Goal: Check status: Check status

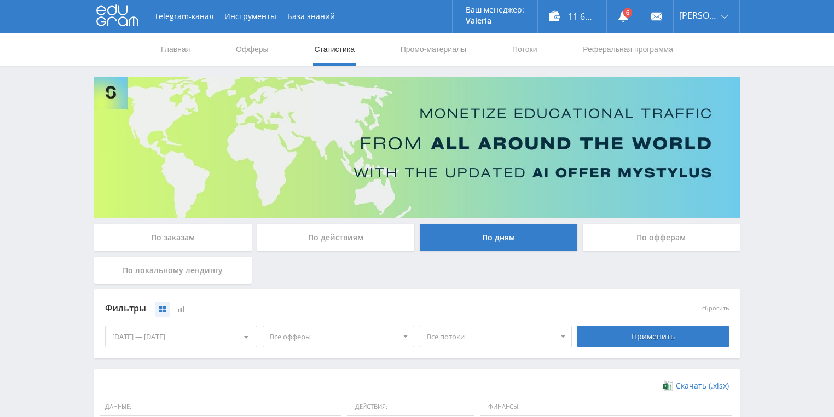
scroll to position [298, 0]
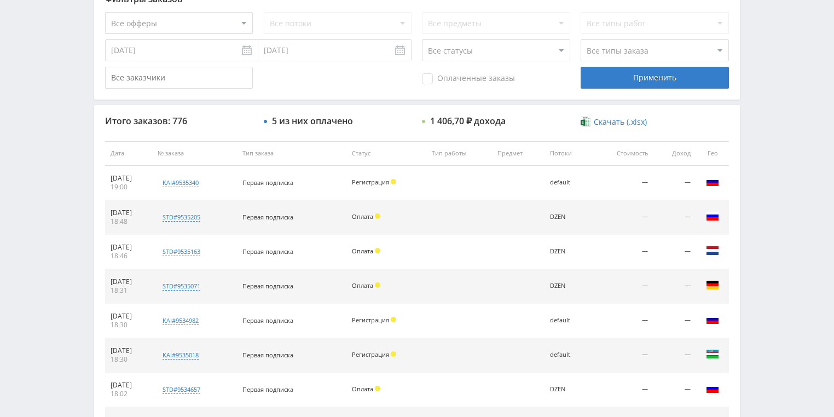
scroll to position [438, 0]
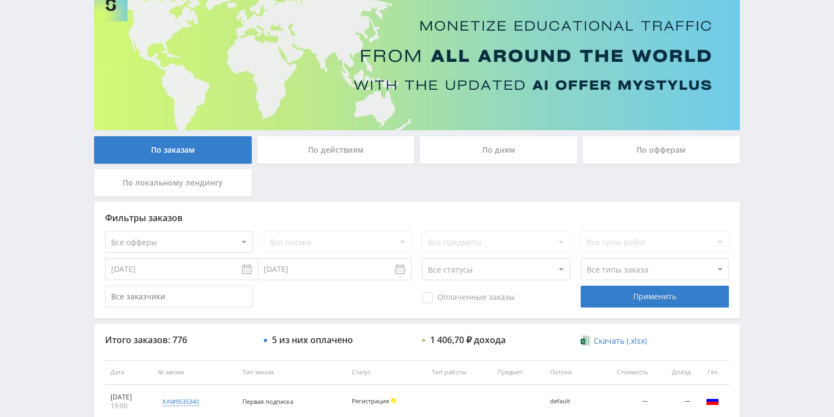
click at [322, 154] on div "По действиям" at bounding box center [336, 149] width 158 height 27
click at [0, 0] on input "По действиям" at bounding box center [0, 0] width 0 height 0
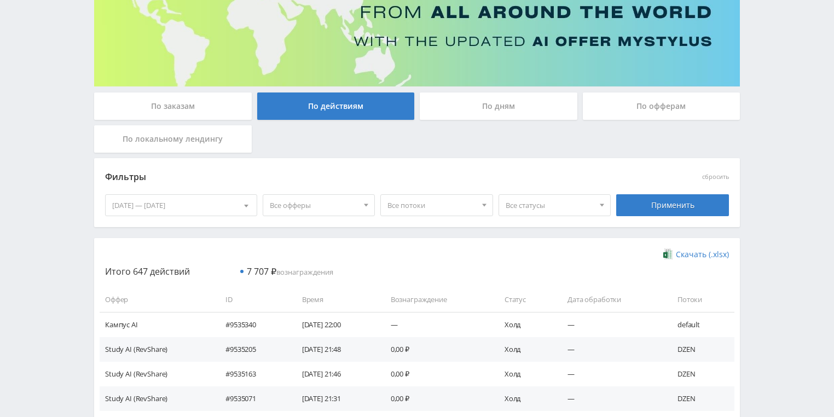
click at [463, 105] on div "По дням" at bounding box center [499, 105] width 158 height 27
click at [0, 0] on input "По дням" at bounding box center [0, 0] width 0 height 0
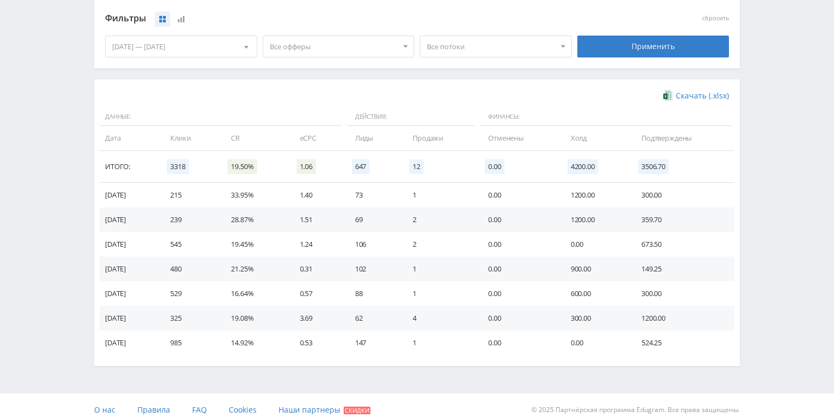
scroll to position [298, 0]
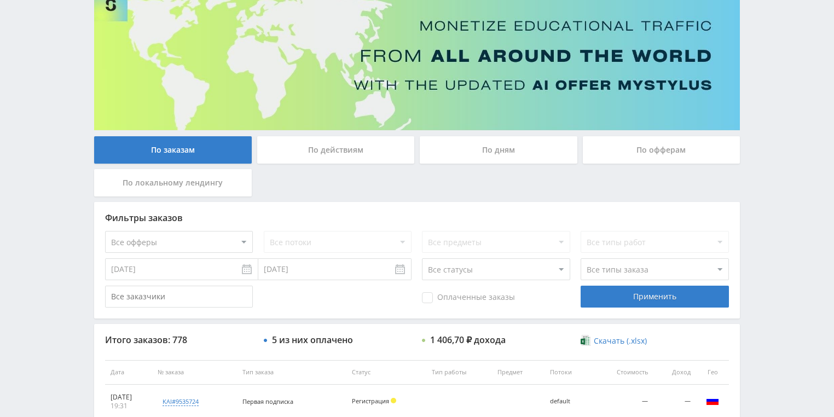
click at [319, 142] on div "По действиям" at bounding box center [336, 149] width 158 height 27
click at [0, 0] on input "По действиям" at bounding box center [0, 0] width 0 height 0
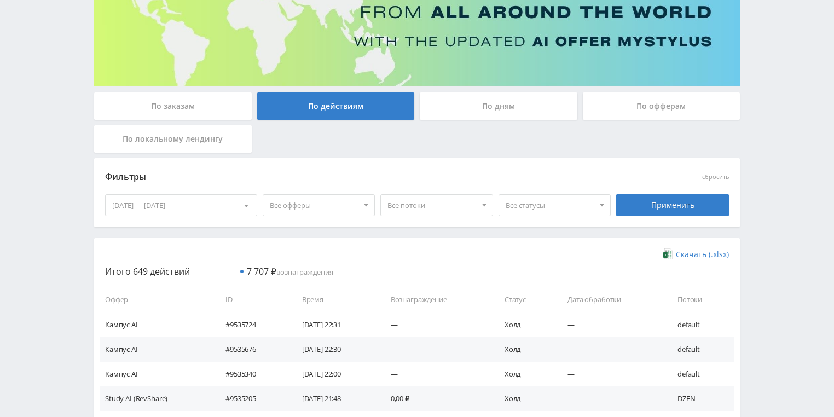
click at [481, 114] on div "По дням" at bounding box center [499, 105] width 158 height 27
click at [0, 0] on input "По дням" at bounding box center [0, 0] width 0 height 0
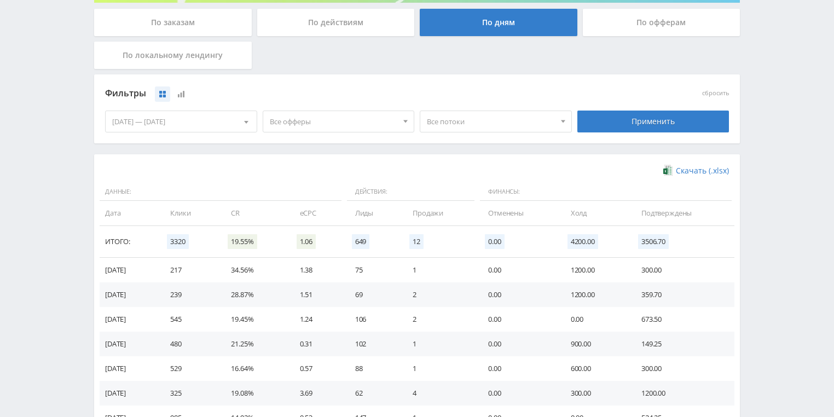
scroll to position [298, 0]
